Goal: Find specific page/section: Find specific page/section

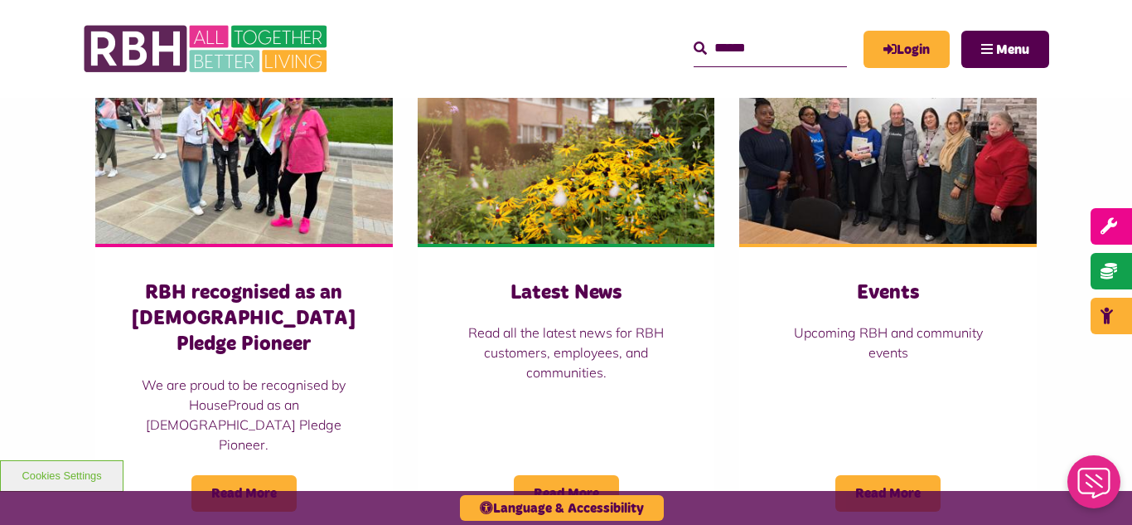
scroll to position [1194, 0]
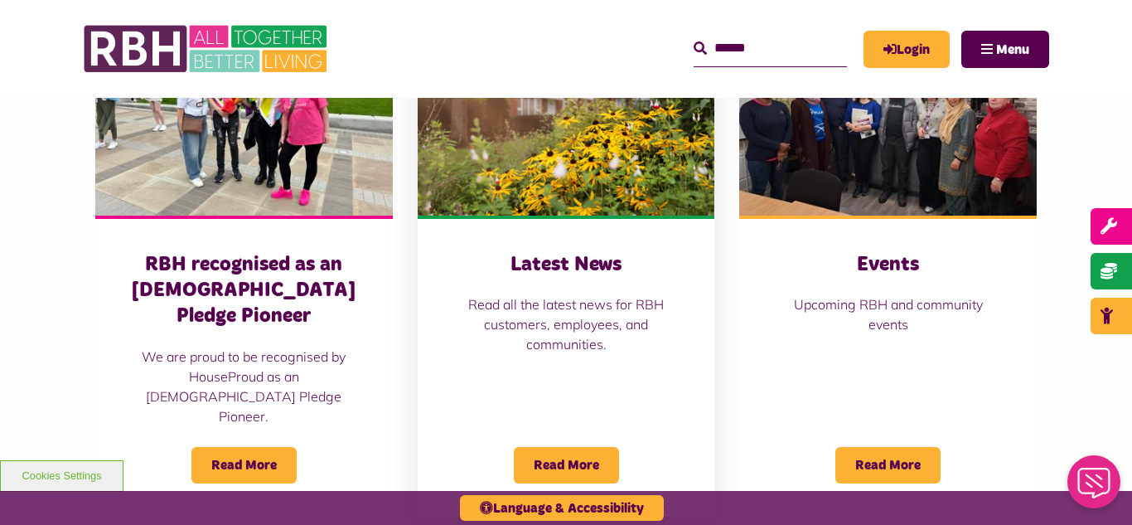
click at [569, 153] on img at bounding box center [567, 123] width 298 height 186
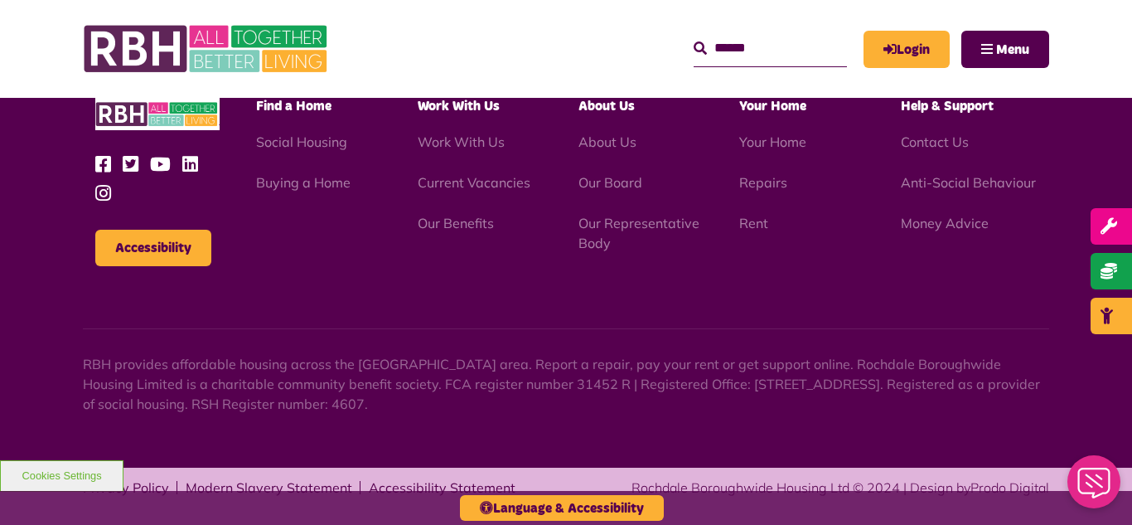
scroll to position [1804, 0]
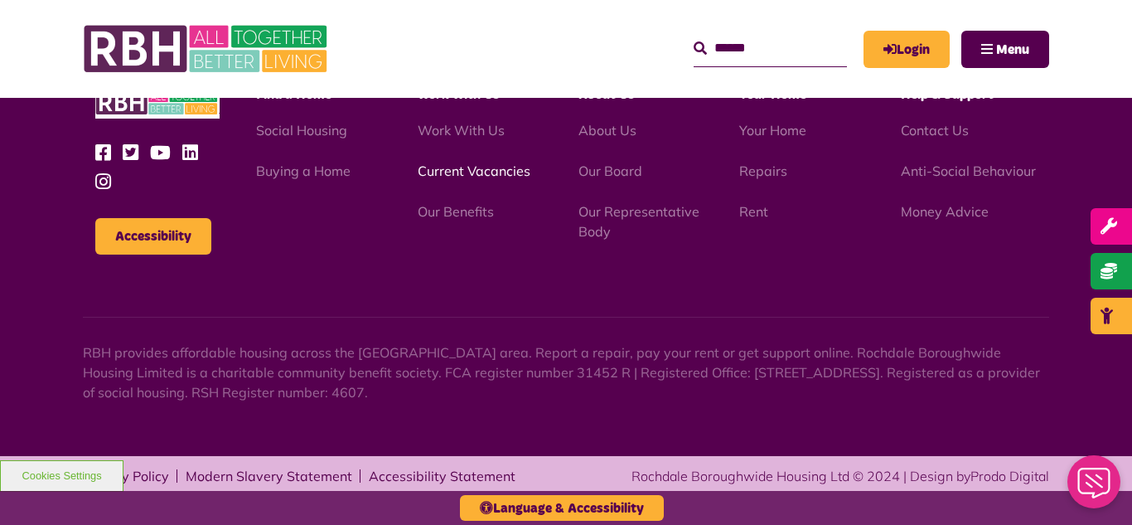
click at [456, 174] on link "Current Vacancies" at bounding box center [474, 170] width 113 height 17
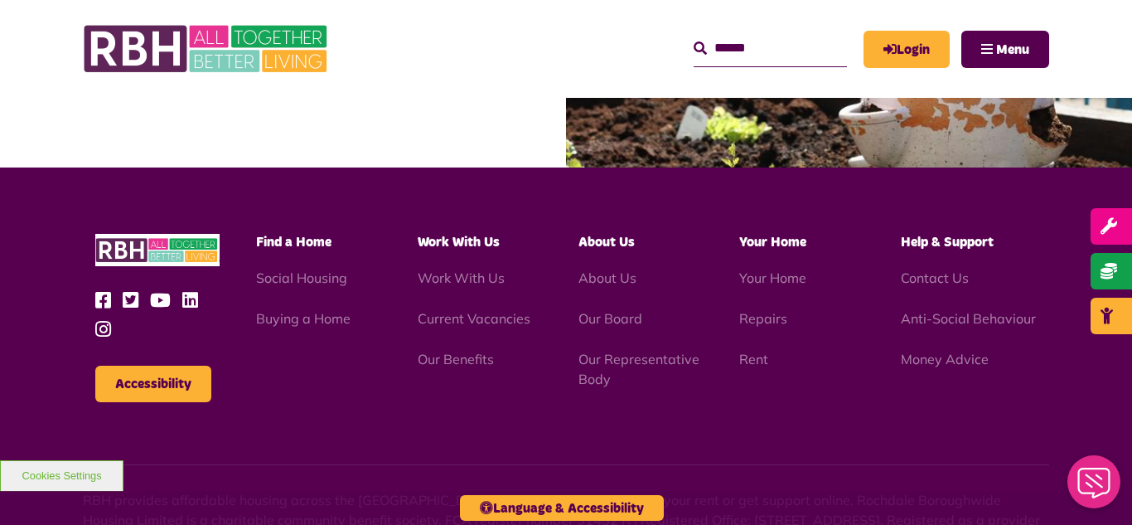
scroll to position [1948, 0]
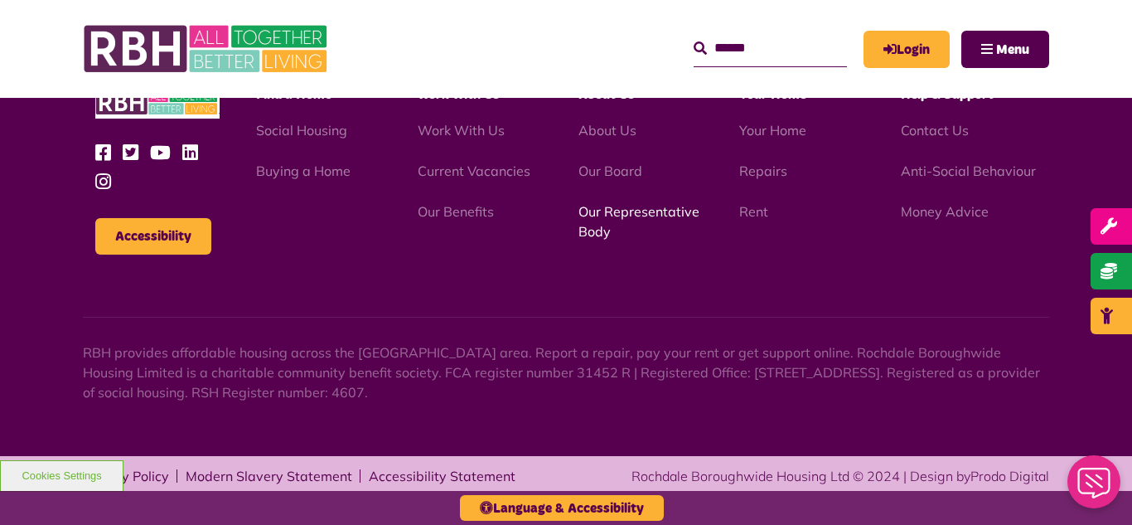
click at [608, 213] on link "Our Representative Body" at bounding box center [639, 221] width 121 height 36
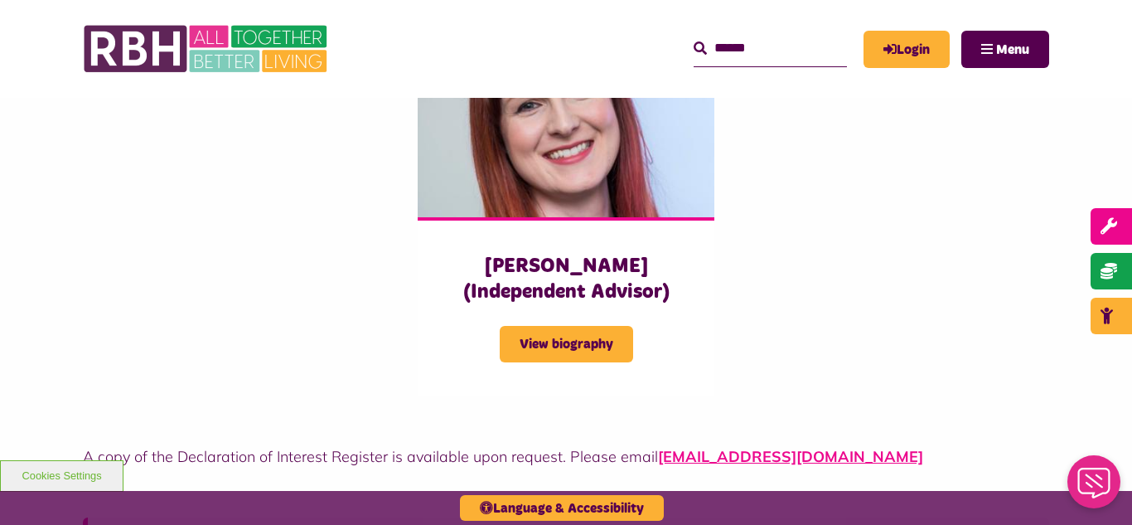
scroll to position [4244, 0]
